Goal: Transaction & Acquisition: Obtain resource

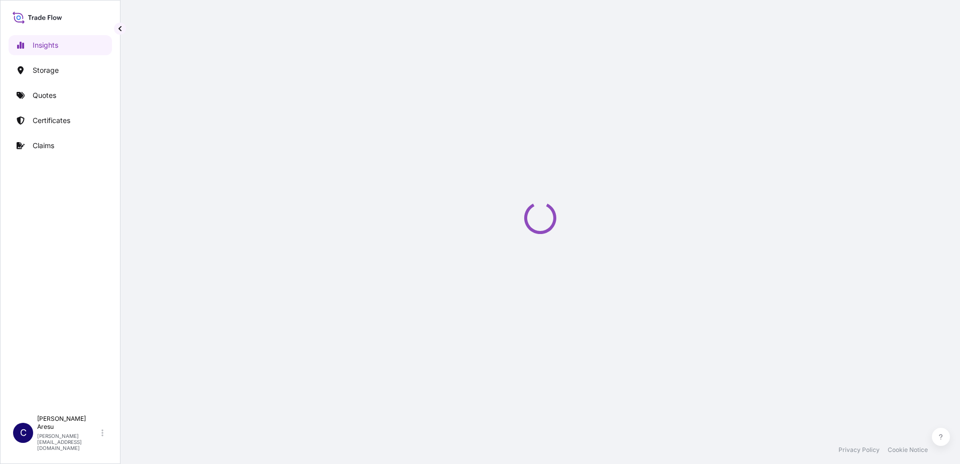
select select "2025"
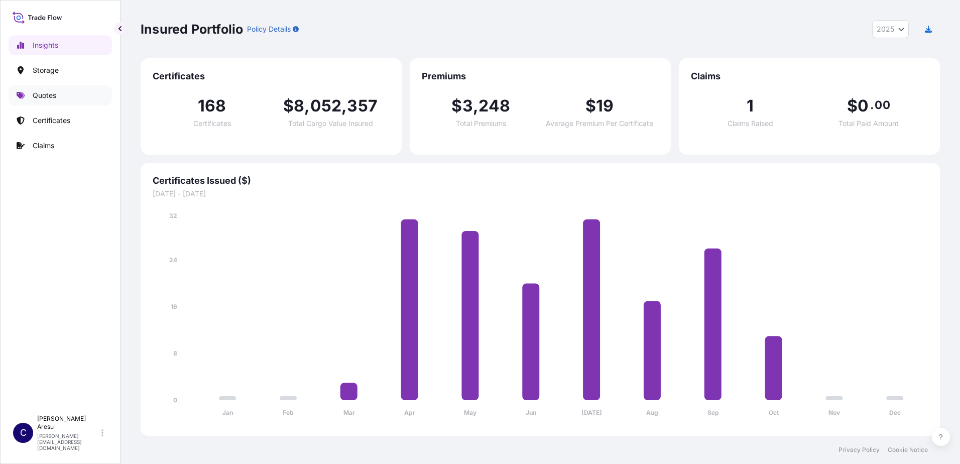
click at [48, 94] on p "Quotes" at bounding box center [45, 95] width 24 height 10
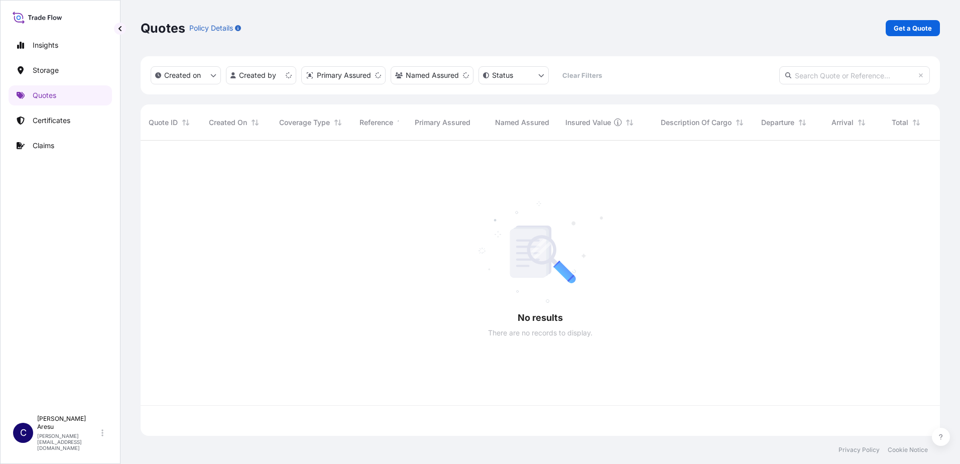
scroll to position [293, 792]
click at [912, 28] on p "Get a Quote" at bounding box center [913, 28] width 38 height 10
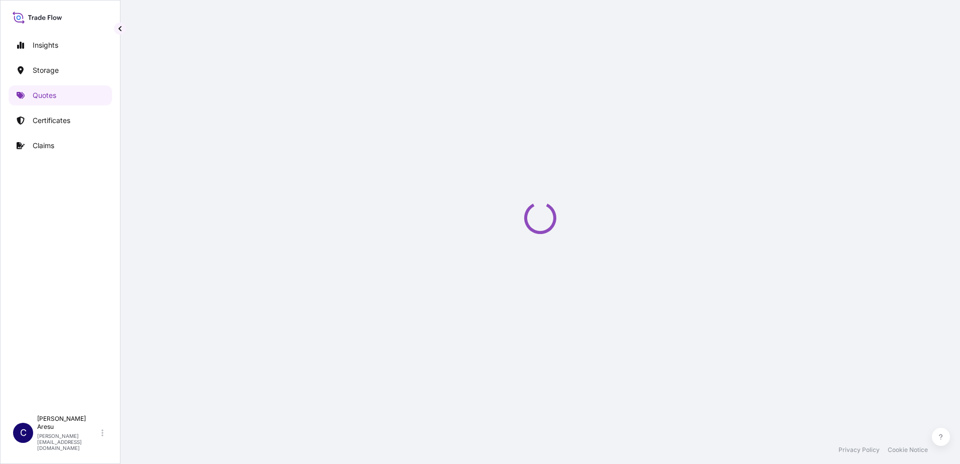
select select "Water"
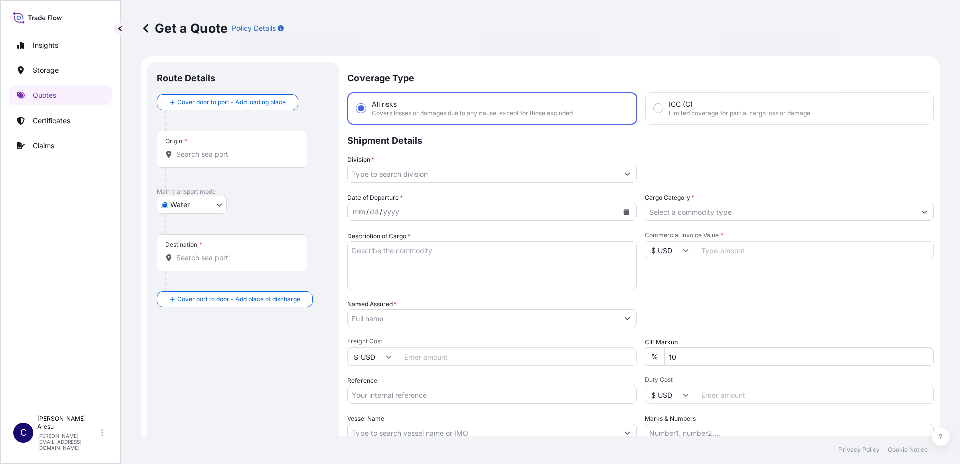
scroll to position [16, 0]
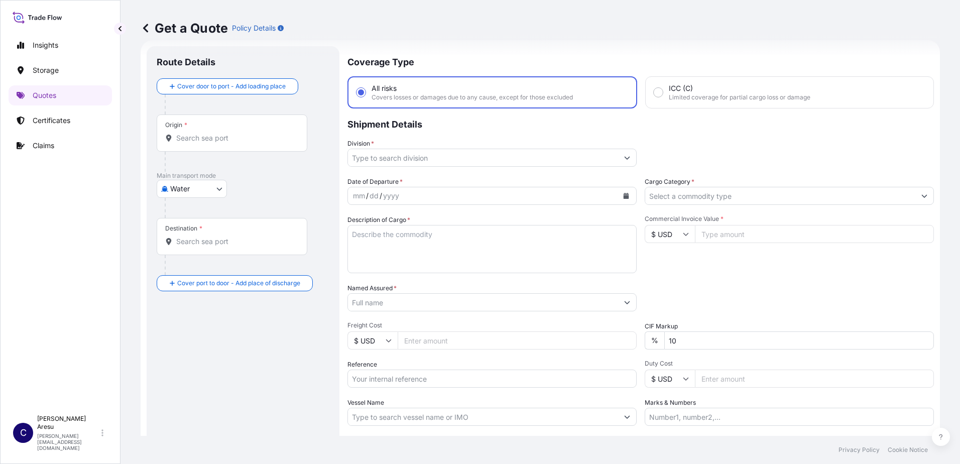
click at [192, 129] on div "Origin *" at bounding box center [232, 132] width 151 height 37
click at [192, 133] on input "Origin *" at bounding box center [235, 138] width 119 height 10
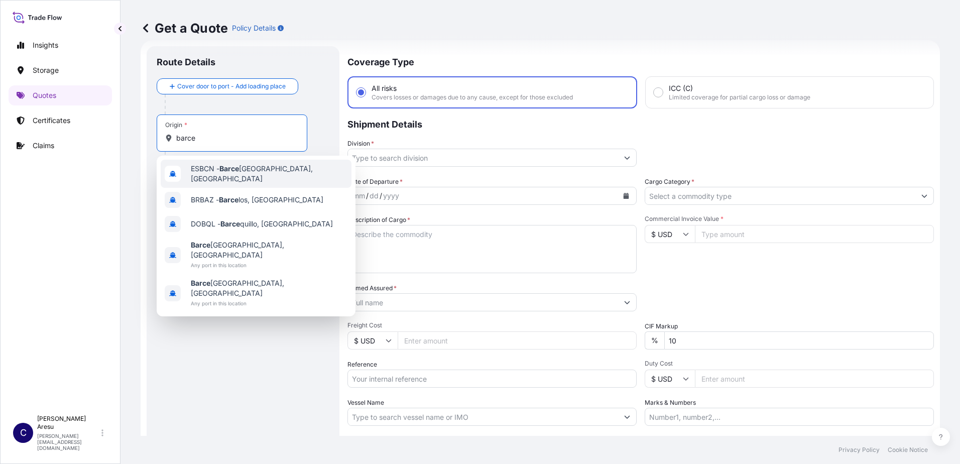
click at [203, 172] on span "ESBCN - [PERSON_NAME], [GEOGRAPHIC_DATA]" at bounding box center [269, 174] width 157 height 20
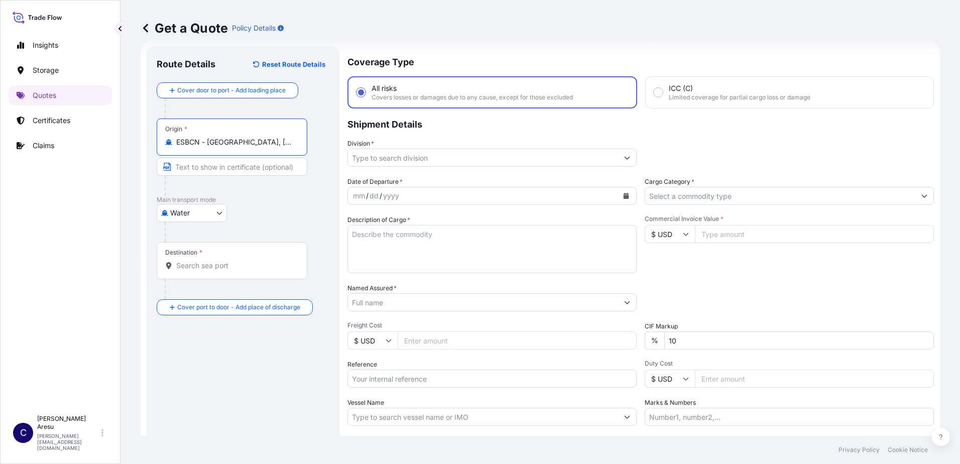
type input "ESBCN - [GEOGRAPHIC_DATA], [GEOGRAPHIC_DATA]"
click at [207, 168] on input "Text to appear on certificate" at bounding box center [232, 167] width 151 height 18
click at [189, 265] on input "Destination *" at bounding box center [235, 266] width 119 height 10
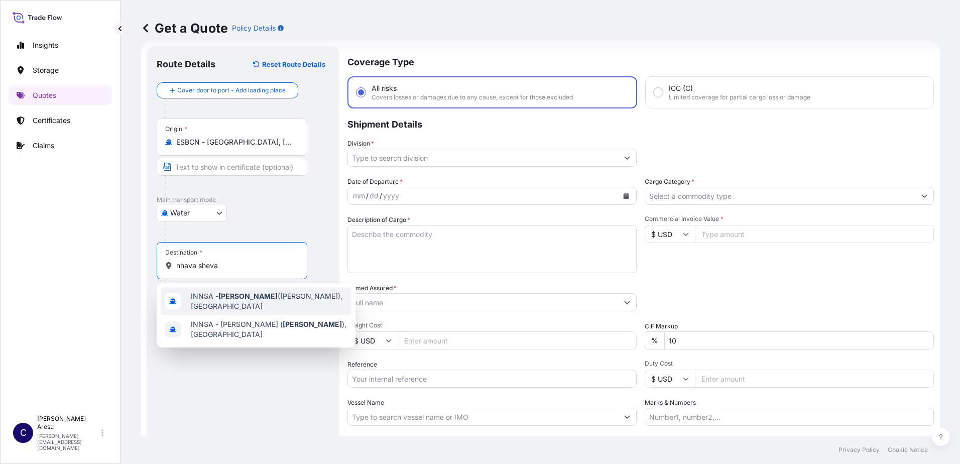
click at [256, 302] on span "INNSA - [GEOGRAPHIC_DATA] ([PERSON_NAME]), [GEOGRAPHIC_DATA]" at bounding box center [269, 301] width 157 height 20
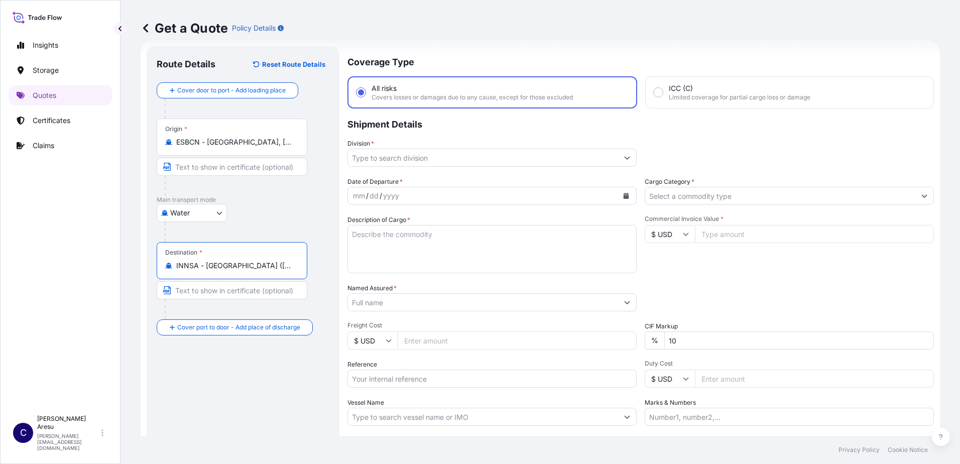
type input "INNSA - [GEOGRAPHIC_DATA] ([PERSON_NAME]), [GEOGRAPHIC_DATA]"
click at [731, 236] on input "Commercial Invoice Value *" at bounding box center [814, 234] width 239 height 18
type input "33900"
click at [429, 159] on input "Division *" at bounding box center [483, 158] width 270 height 18
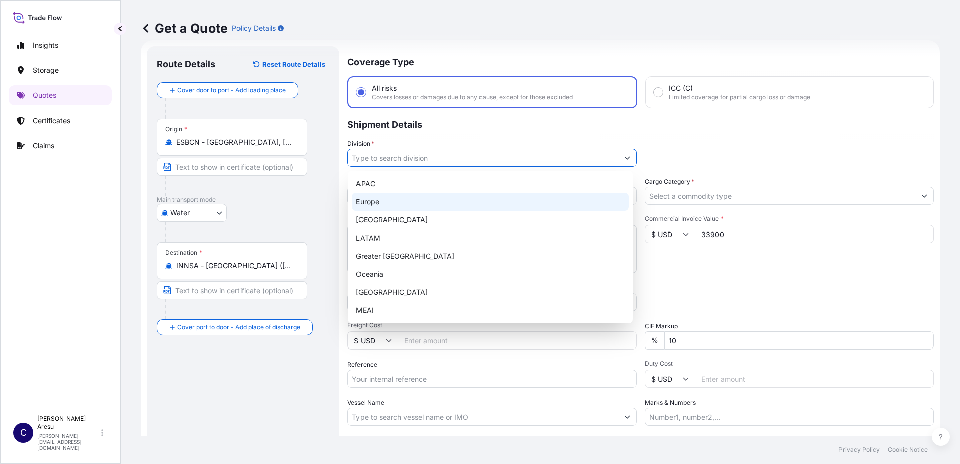
click at [379, 199] on div "Europe" at bounding box center [490, 202] width 277 height 18
type input "Europe"
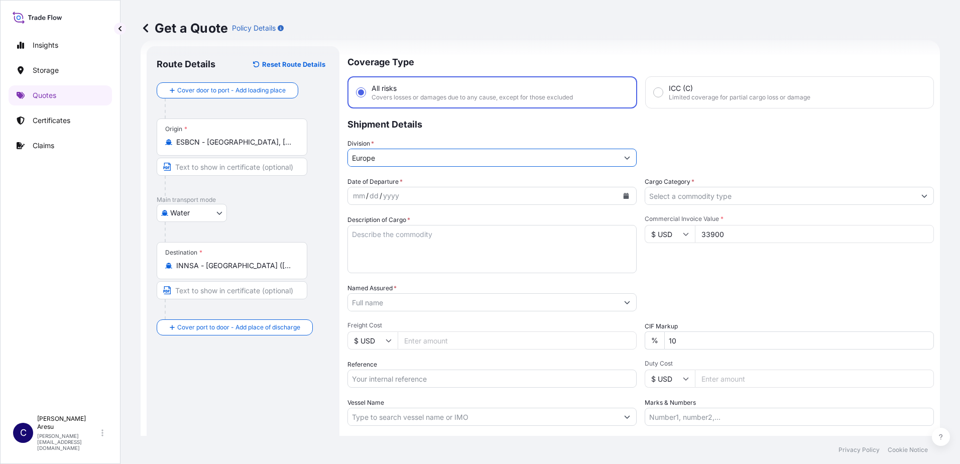
click at [391, 203] on div "mm / dd / yyyy" at bounding box center [483, 196] width 270 height 18
click at [342, 197] on form "Route Details Reset Route Details Cover door to port - Add loading place Place …" at bounding box center [540, 273] width 799 height 467
click at [358, 194] on div "mm" at bounding box center [359, 196] width 14 height 12
click at [364, 236] on textarea "Description of Cargo *" at bounding box center [492, 249] width 289 height 48
paste textarea "BAGS LOADED ONTO 20 PALLETS LOADED INTO 1 20' CONTAINER(S) TERSPERSE® 2020"
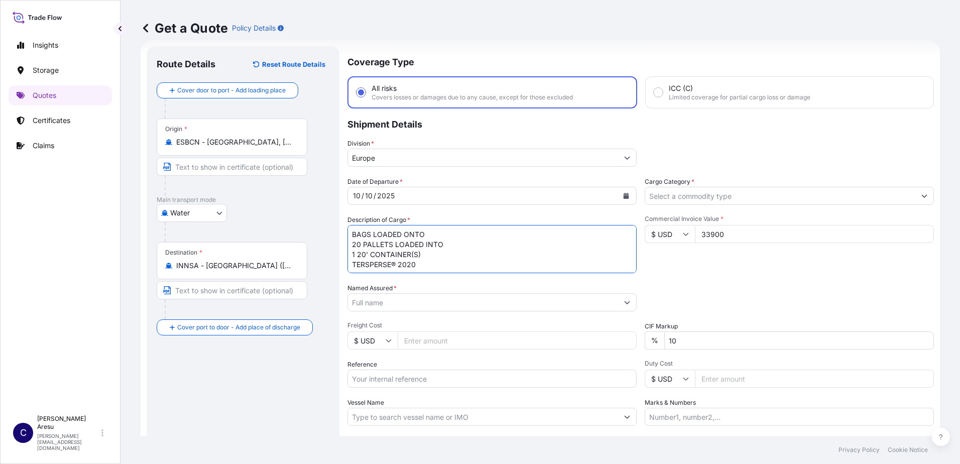
click at [355, 233] on textarea "BAGS LOADED ONTO 20 PALLETS LOADED INTO 1 20' CONTAINER(S) TERSPERSE® 2020" at bounding box center [492, 249] width 289 height 48
click at [352, 235] on textarea "BAGS LOADED ONTO 20 PALLETS LOADED INTO 1 20' CONTAINER(S) TERSPERSE® 2020" at bounding box center [492, 249] width 289 height 48
click at [354, 243] on textarea "500 BAGS LOADED ONTO 20 PALLETS LOADED INTO 1 20' CONTAINER(S) TERSPERSE® 2020" at bounding box center [492, 249] width 289 height 48
click at [425, 235] on textarea "500 BAGS LOADED ONTO 20 PALLETS LOADED INTO 1 20' CONTAINER(S) TERSPERSE® 2020" at bounding box center [492, 249] width 289 height 48
drag, startPoint x: 593, startPoint y: 234, endPoint x: 723, endPoint y: 237, distance: 129.6
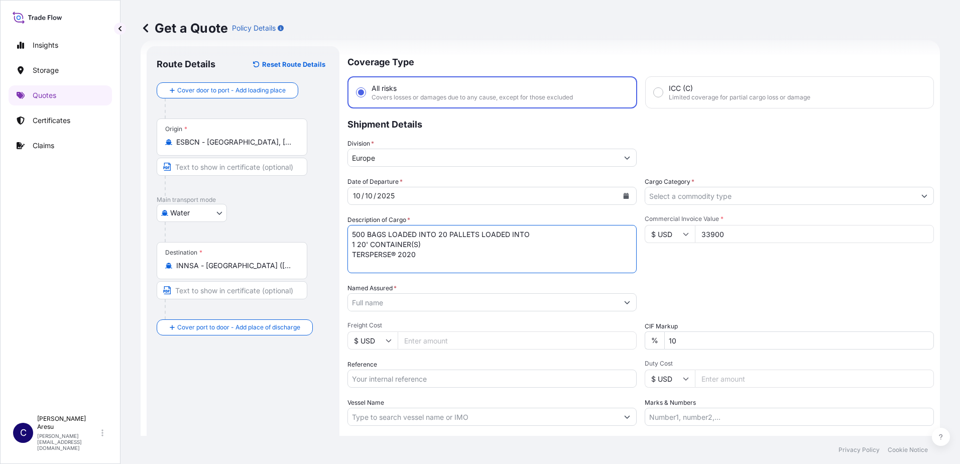
click at [719, 236] on div "Date of Departure * [DATE] Cargo Category * Description of Cargo * 500 BAGS LOA…" at bounding box center [641, 301] width 587 height 249
drag, startPoint x: 430, startPoint y: 243, endPoint x: 337, endPoint y: 243, distance: 92.9
click at [337, 243] on form "Route Details Reset Route Details Cover door to port - Add loading place Place …" at bounding box center [540, 273] width 799 height 467
click at [361, 242] on textarea "500 BAGS LOADED INTO 20 PALLETS TERSPERSE® 2020" at bounding box center [492, 249] width 289 height 48
paste textarea "FBIU0510126"
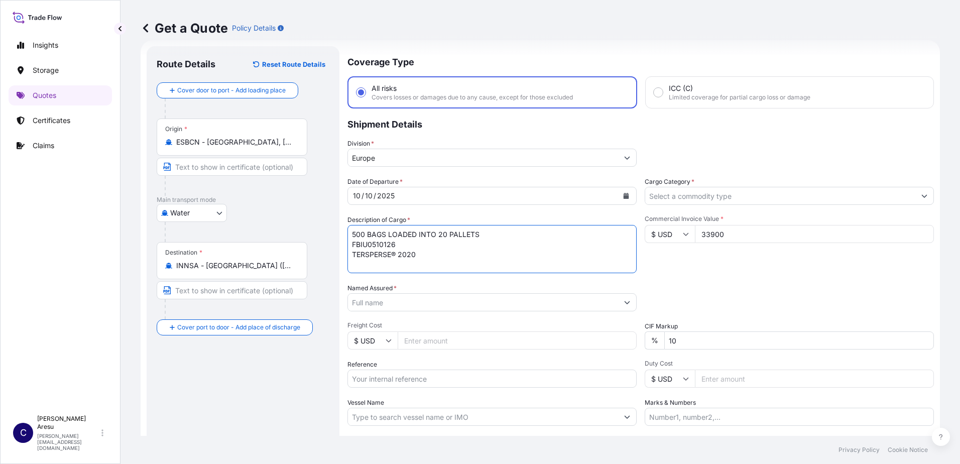
click at [437, 252] on textarea "500 BAGS LOADED INTO 20 PALLETS FBIU0510126 TERSPERSE® 2020" at bounding box center [492, 249] width 289 height 48
type textarea "500 BAGS LOADED INTO 20 PALLETS FBIU0510126 TERSPERSE® 2020 GROSS WEIGHT: 10570…"
click at [374, 291] on label "Named Assured *" at bounding box center [372, 288] width 49 height 10
click at [374, 293] on input "Named Assured *" at bounding box center [483, 302] width 270 height 18
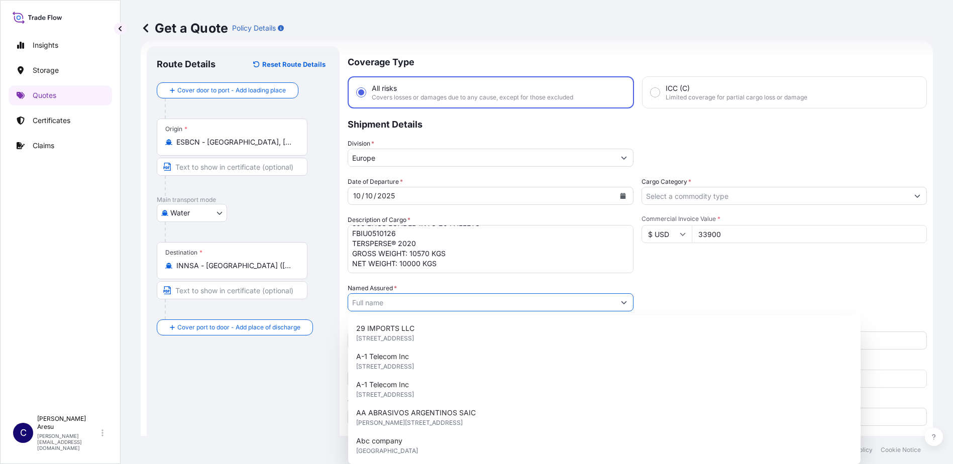
click at [377, 298] on input "Named Assured *" at bounding box center [481, 302] width 267 height 18
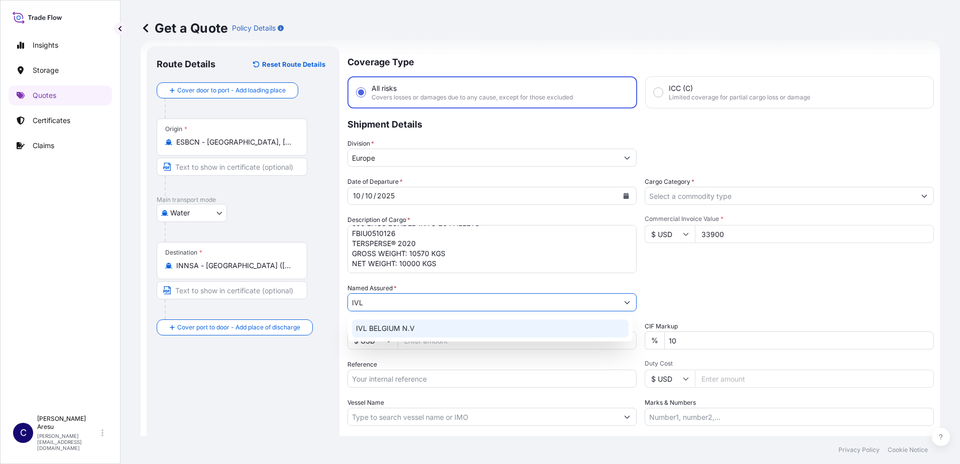
click at [378, 320] on div "IVL BELGIUM N.V" at bounding box center [490, 328] width 277 height 18
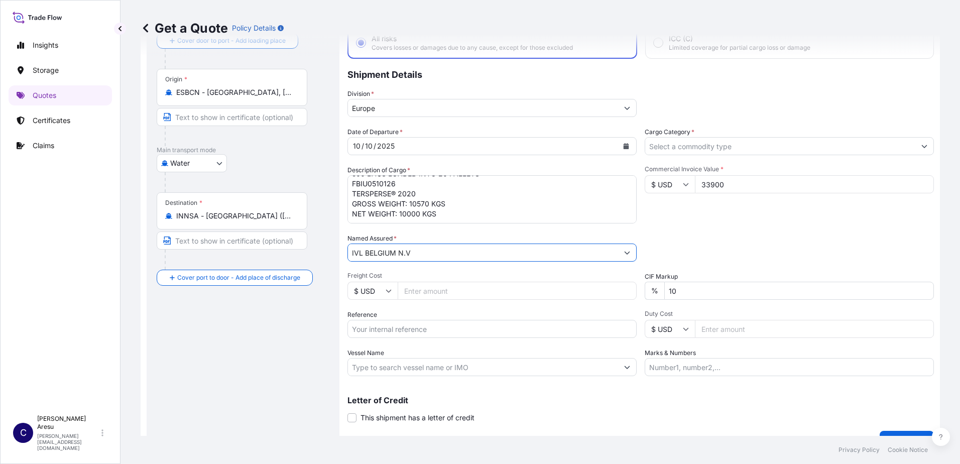
scroll to position [66, 0]
type input "IVL BELGIUM N.V"
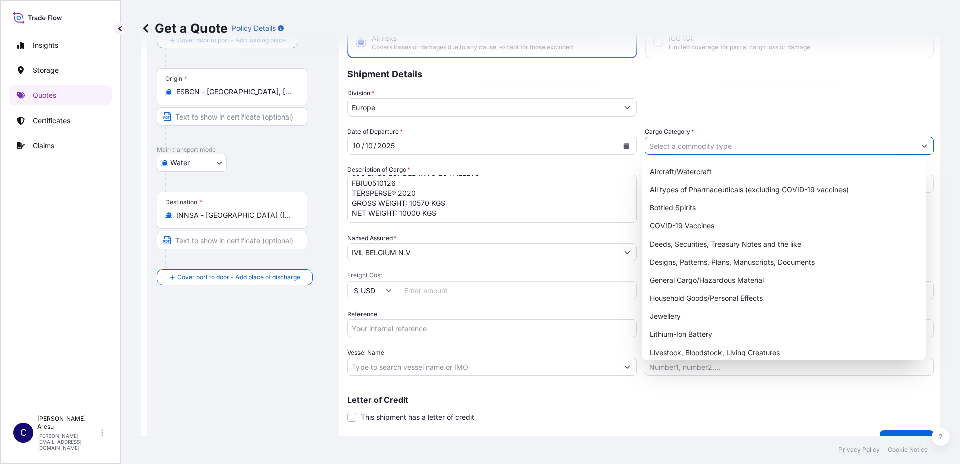
click at [706, 142] on input "Cargo Category *" at bounding box center [780, 146] width 270 height 18
click at [703, 279] on div "General Cargo/Hazardous Material" at bounding box center [784, 280] width 277 height 18
type input "General Cargo/Hazardous Material"
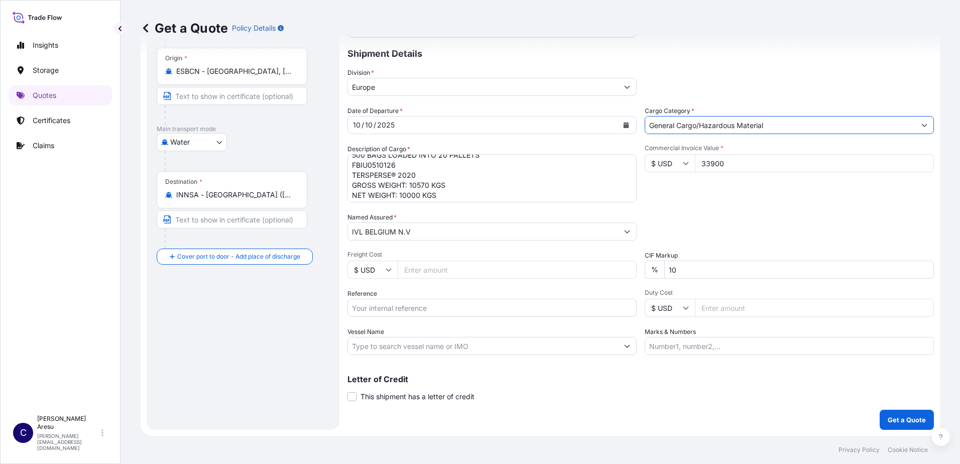
scroll to position [11, 0]
click at [441, 310] on input "Reference" at bounding box center [492, 308] width 289 height 18
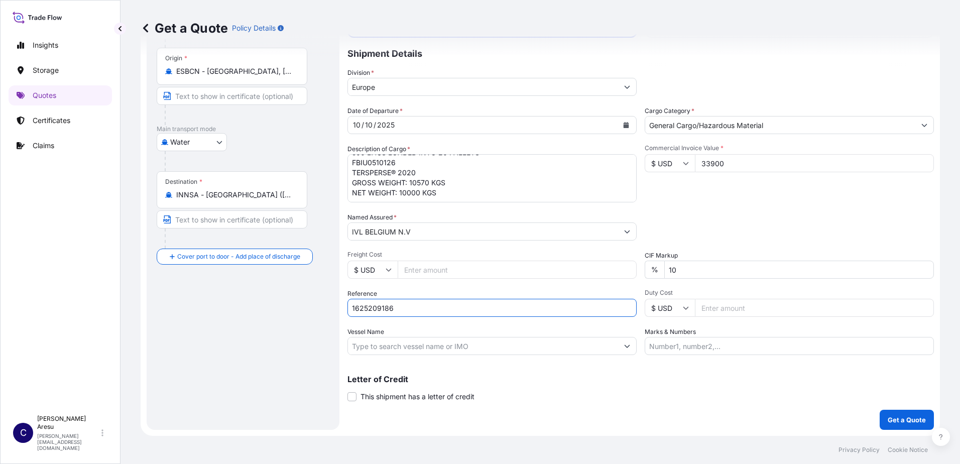
type input "1625209186"
click at [490, 352] on input "Vessel Name" at bounding box center [483, 346] width 270 height 18
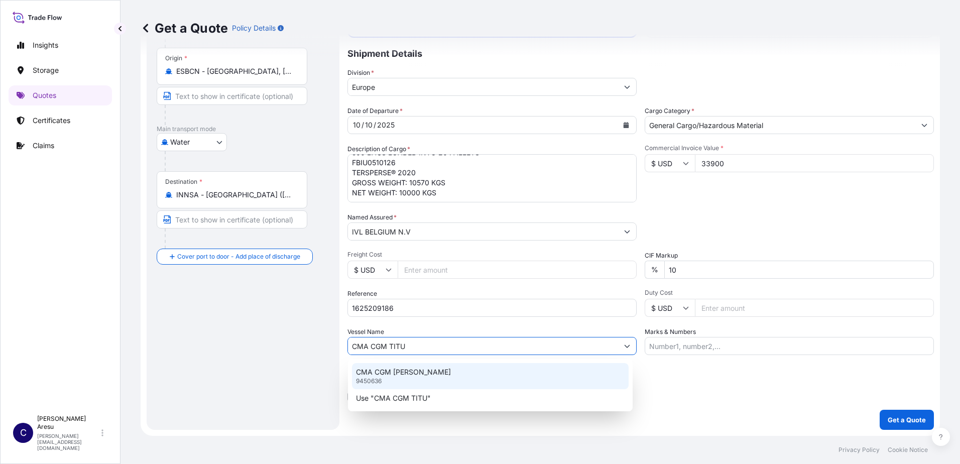
click at [406, 373] on p "CMA CGM [PERSON_NAME]" at bounding box center [403, 372] width 95 height 10
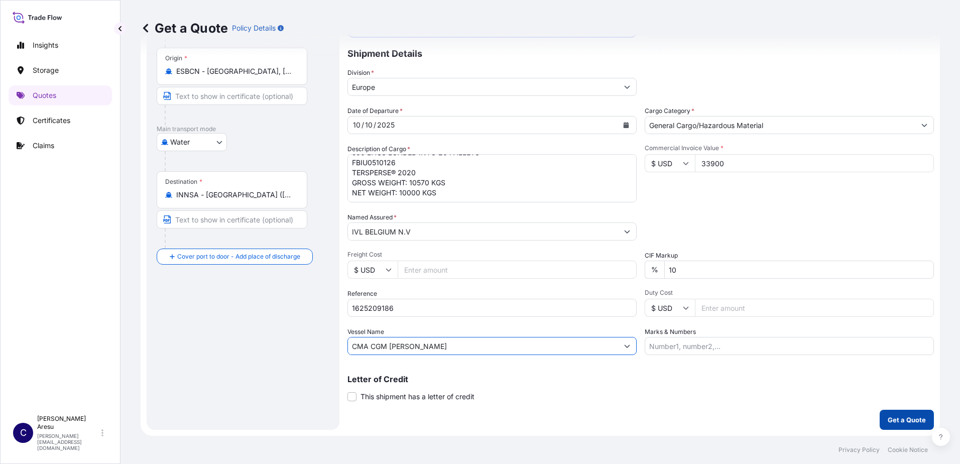
type input "CMA CGM [PERSON_NAME]"
click at [895, 416] on p "Get a Quote" at bounding box center [907, 420] width 38 height 10
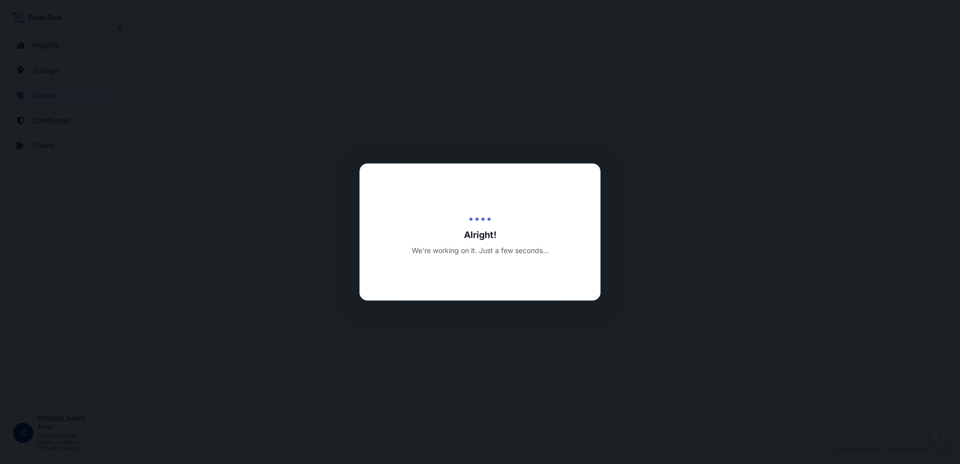
select select "Water"
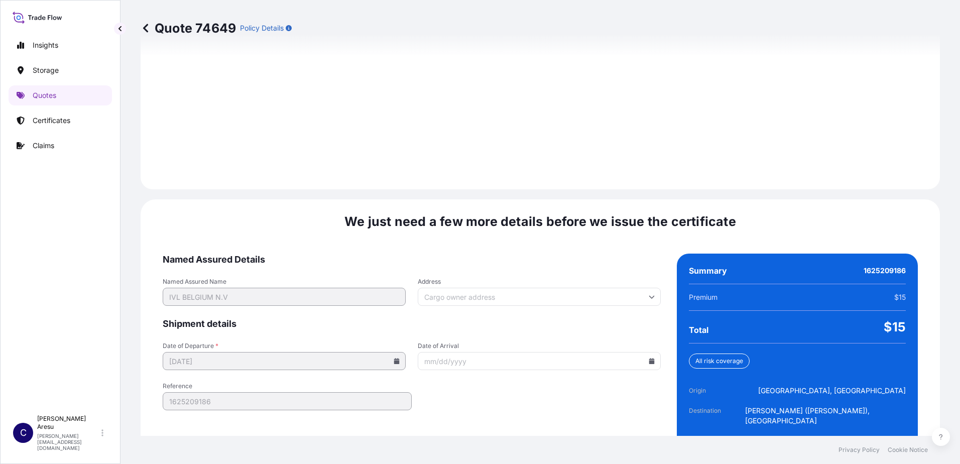
scroll to position [1399, 0]
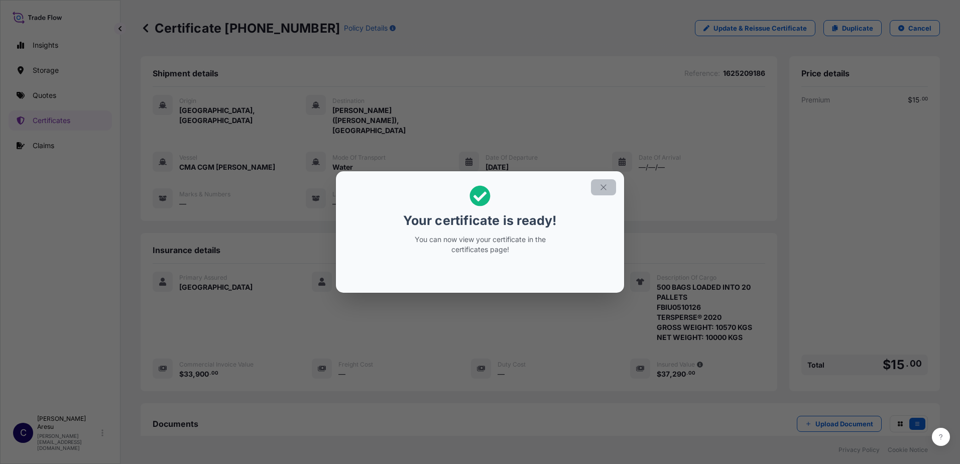
click at [604, 183] on icon "button" at bounding box center [603, 187] width 9 height 9
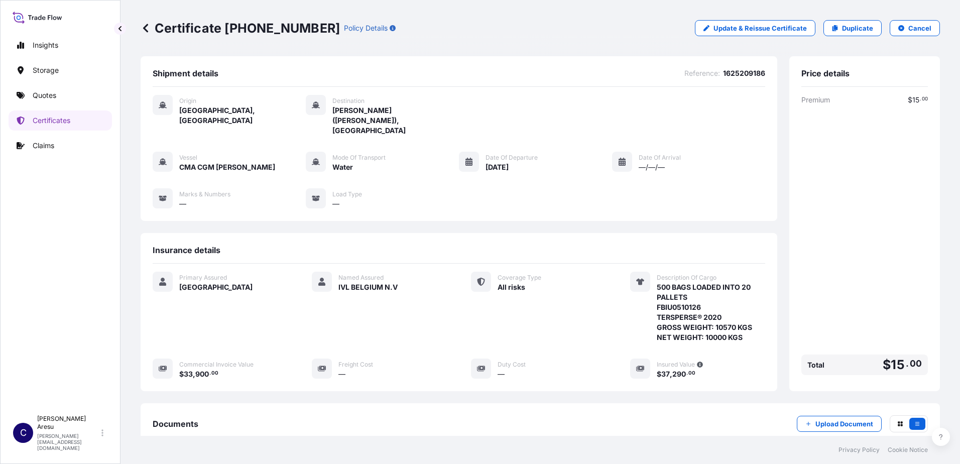
scroll to position [114, 0]
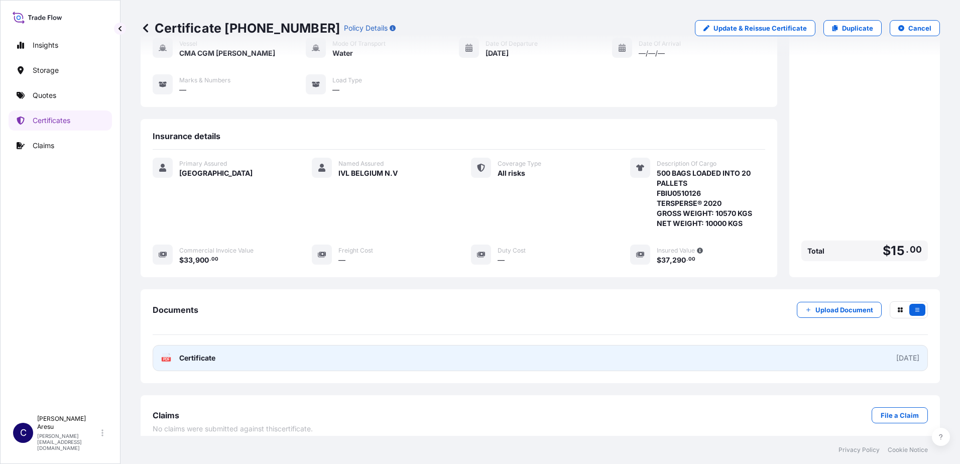
click at [198, 353] on span "Certificate" at bounding box center [197, 358] width 36 height 10
